Goal: Register for event/course

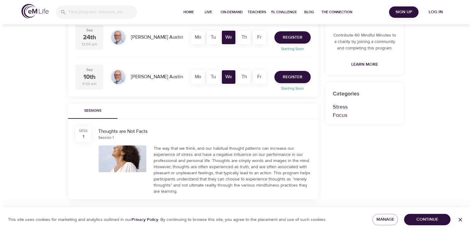
scroll to position [143, 0]
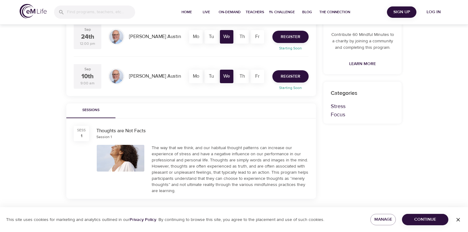
click at [104, 138] on div "Session 1" at bounding box center [104, 137] width 15 height 5
click at [294, 77] on span "Register" at bounding box center [291, 77] width 20 height 8
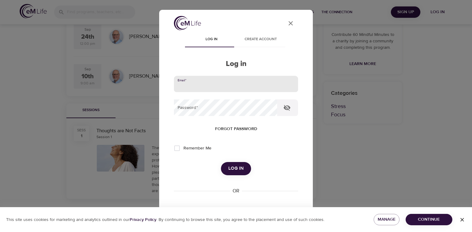
click at [211, 84] on input "email" at bounding box center [236, 84] width 124 height 17
type input "[EMAIL_ADDRESS][DOMAIN_NAME]"
click at [221, 162] on button "Log in" at bounding box center [236, 168] width 30 height 13
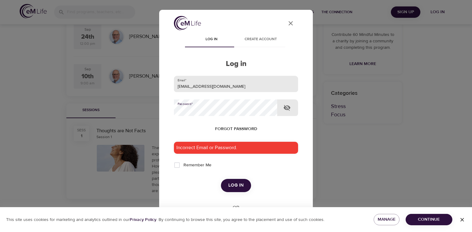
click at [221, 179] on button "Log in" at bounding box center [236, 185] width 30 height 13
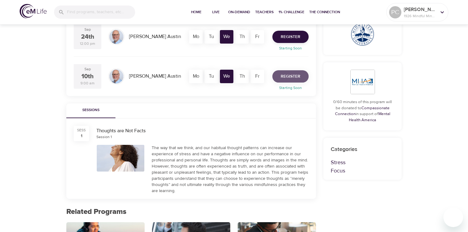
click at [292, 75] on span "Register" at bounding box center [291, 77] width 20 height 8
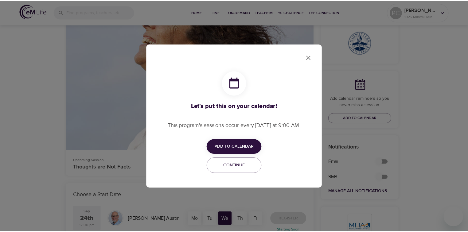
scroll to position [151, 0]
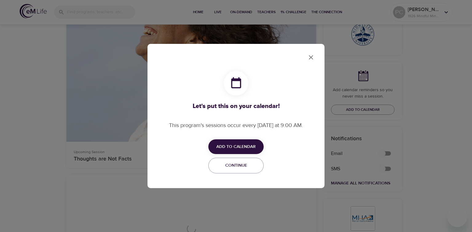
checkbox input "true"
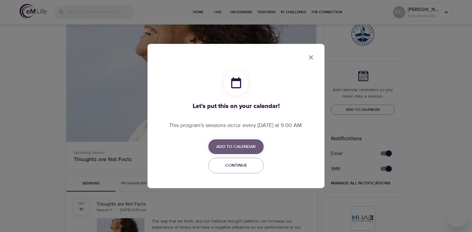
click at [239, 145] on span "Add to Calendar" at bounding box center [235, 147] width 39 height 8
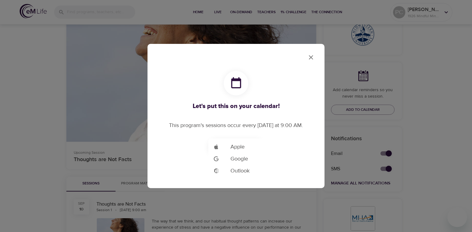
click at [239, 170] on span "Outlook" at bounding box center [240, 171] width 19 height 8
click at [312, 57] on div at bounding box center [236, 116] width 472 height 232
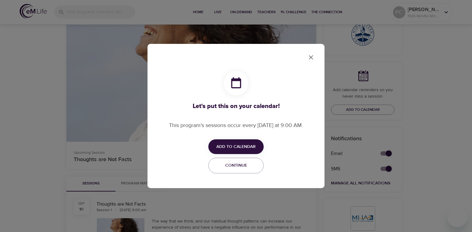
click at [312, 57] on icon "close" at bounding box center [311, 57] width 4 height 4
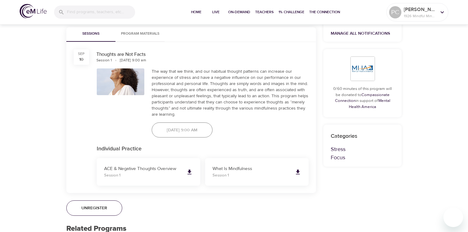
scroll to position [323, 0]
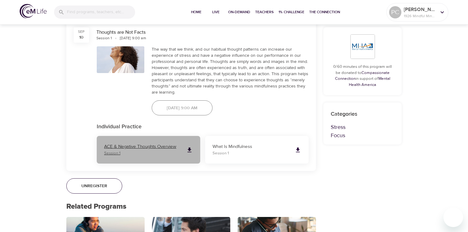
click at [189, 150] on icon at bounding box center [190, 150] width 4 height 5
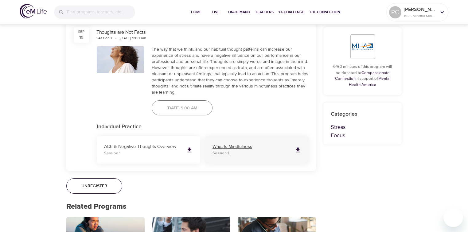
click at [219, 145] on p "What Is Mindfulness" at bounding box center [251, 147] width 77 height 7
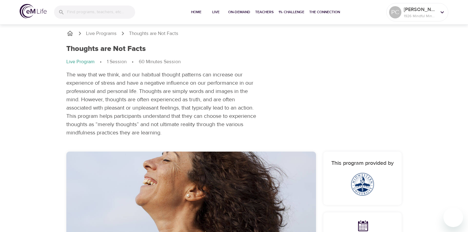
scroll to position [0, 0]
click at [388, 184] on div at bounding box center [363, 186] width 64 height 25
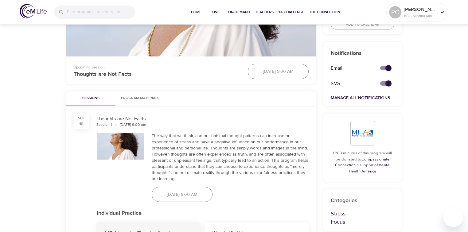
scroll to position [344, 0]
